Goal: Find contact information: Find contact information

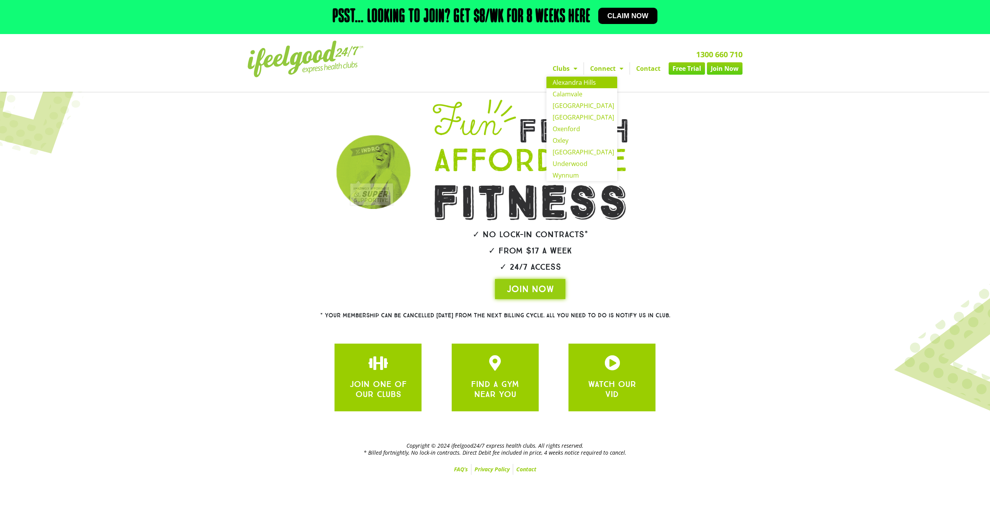
click at [567, 82] on link "Alexandra Hills" at bounding box center [581, 83] width 71 height 12
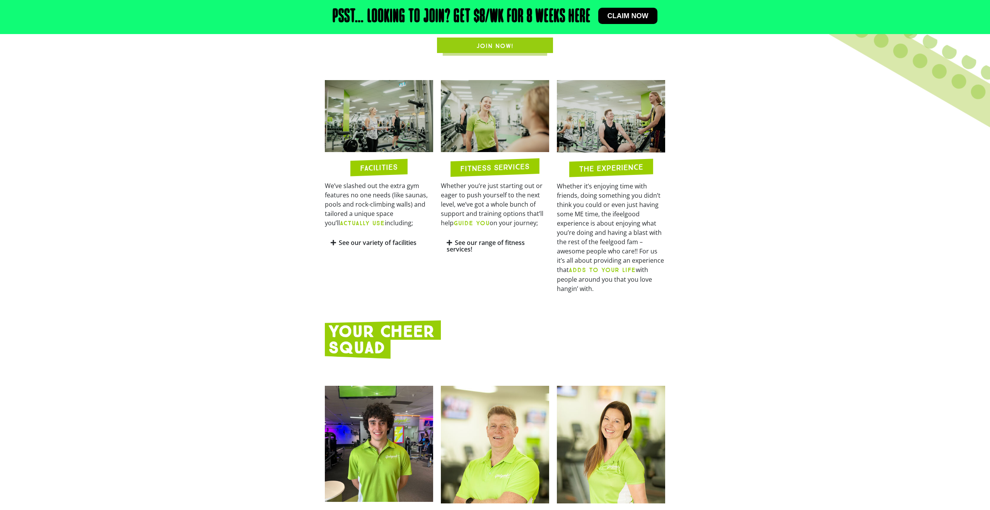
scroll to position [610, 0]
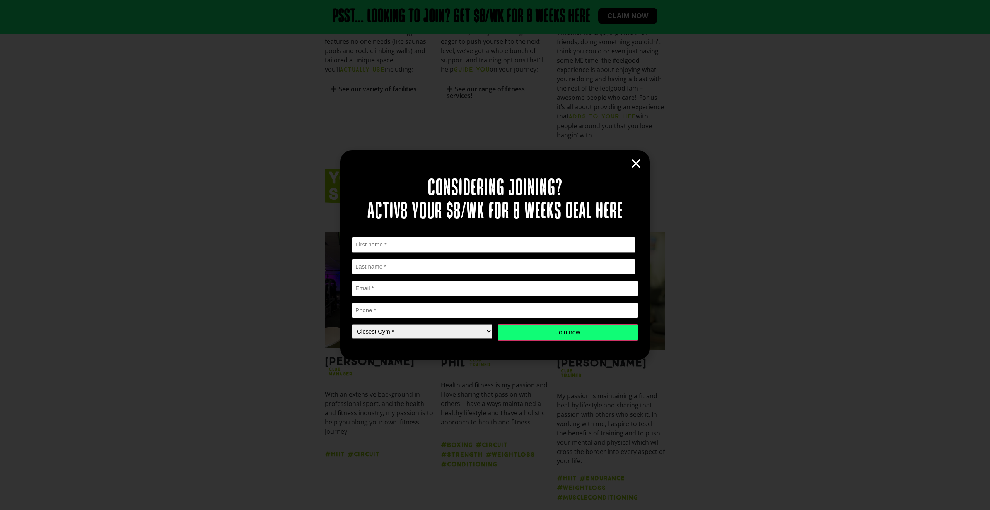
click at [640, 164] on icon "Close" at bounding box center [636, 164] width 12 height 12
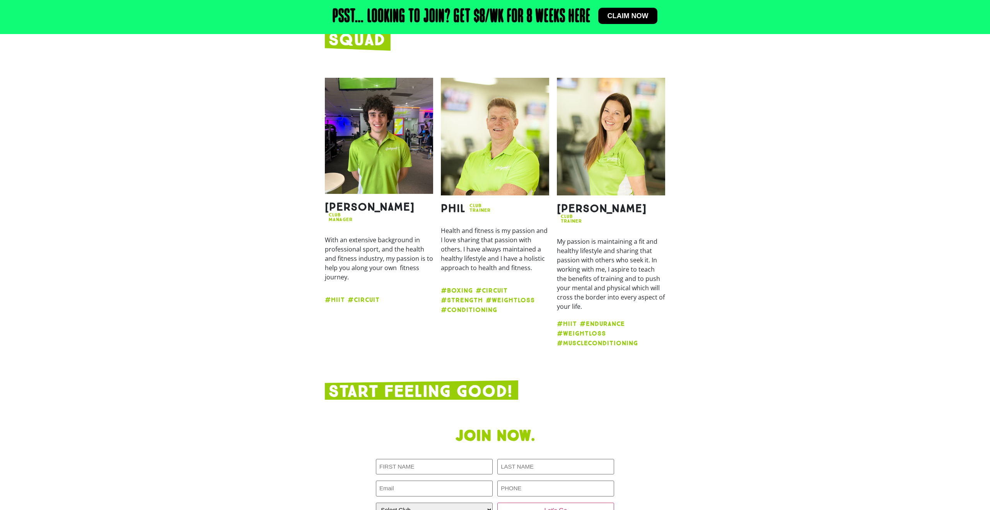
scroll to position [721, 0]
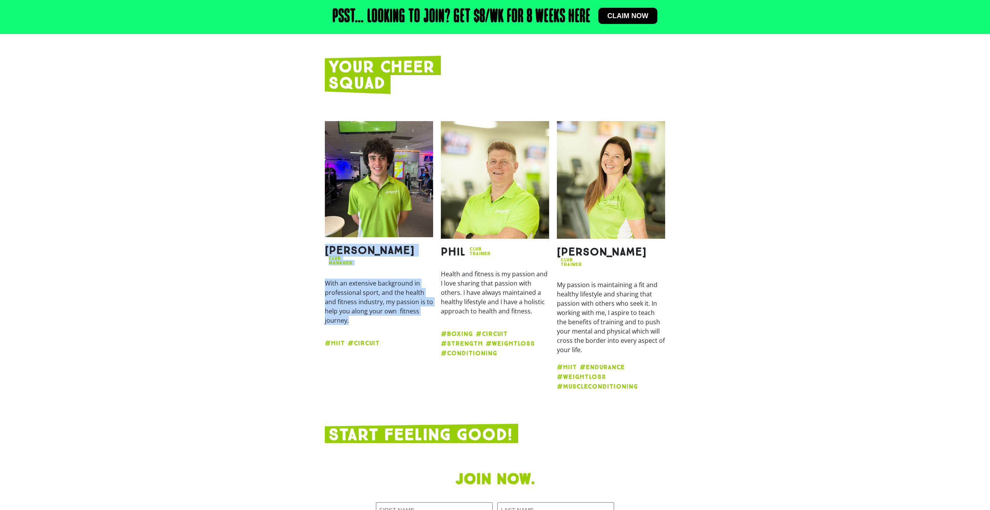
drag, startPoint x: 322, startPoint y: 252, endPoint x: 425, endPoint y: 308, distance: 117.1
click at [424, 308] on div "[PERSON_NAME] CLUB MANAGER With an extensive background in professional sport, …" at bounding box center [379, 258] width 116 height 283
copy div "[PERSON_NAME] CLUB MANAGER With an extensive background in professional sport, …"
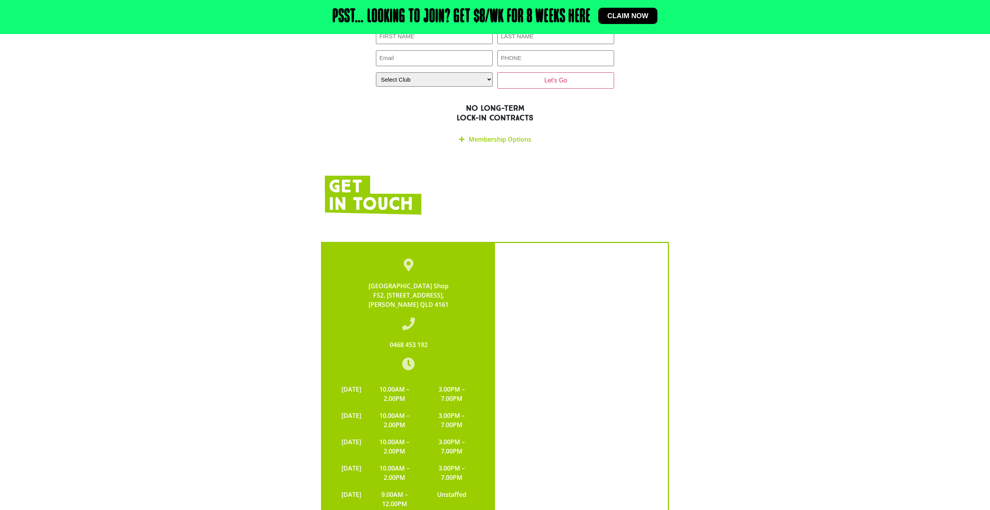
scroll to position [1282, 0]
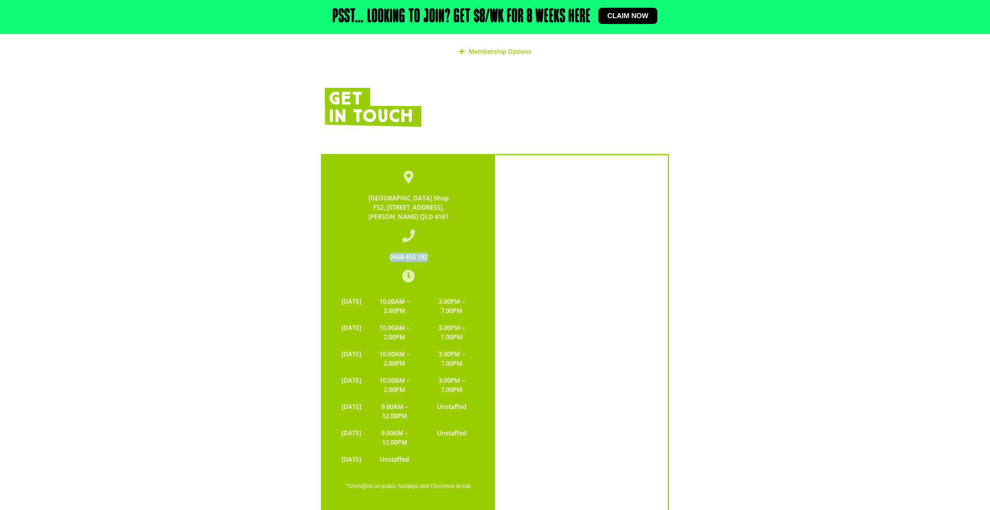
drag, startPoint x: 444, startPoint y: 246, endPoint x: 394, endPoint y: 245, distance: 50.7
click at [389, 252] on div "0468 453 192" at bounding box center [409, 256] width 142 height 9
copy link "0468 453 192"
